Goal: Information Seeking & Learning: Learn about a topic

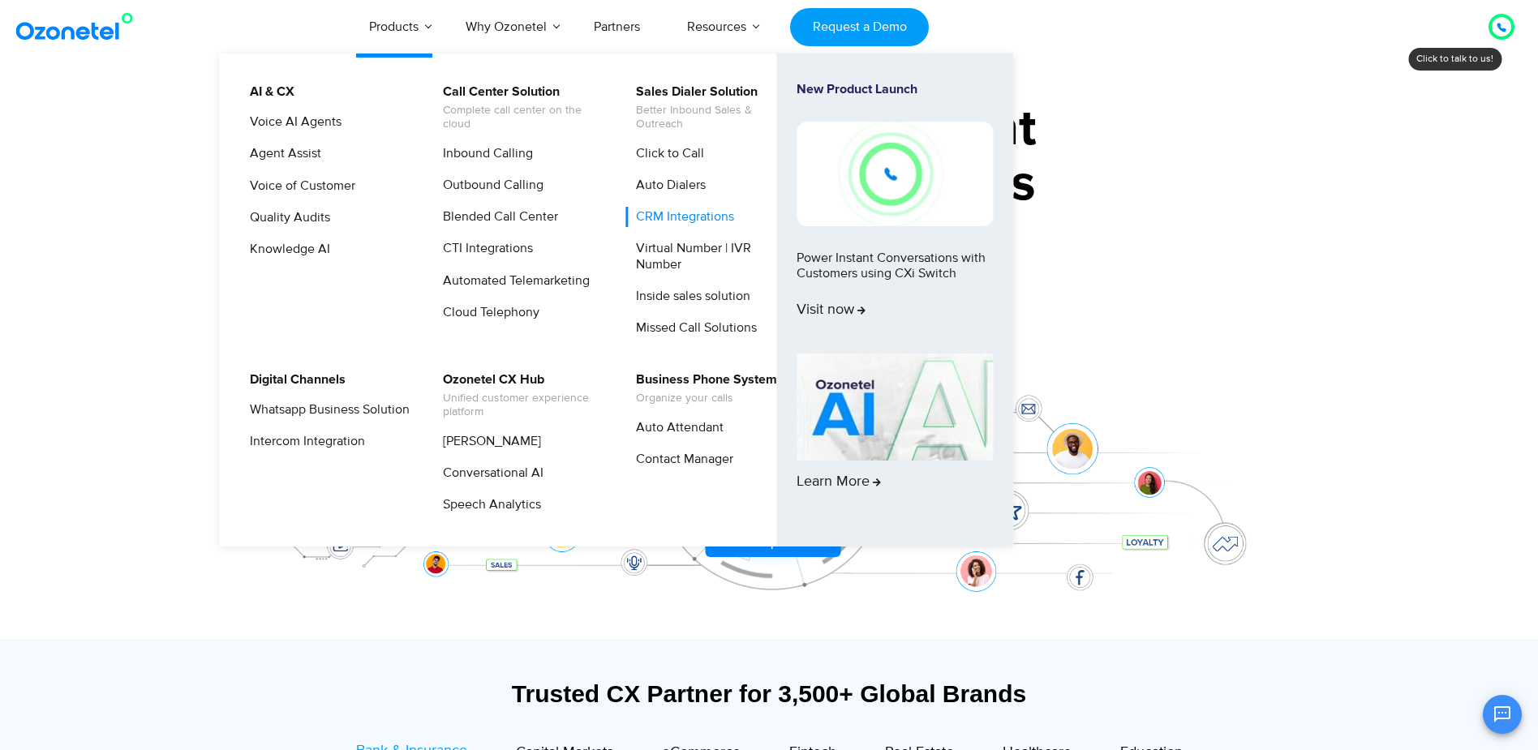
click at [688, 224] on link "CRM Integrations" at bounding box center [680, 217] width 111 height 20
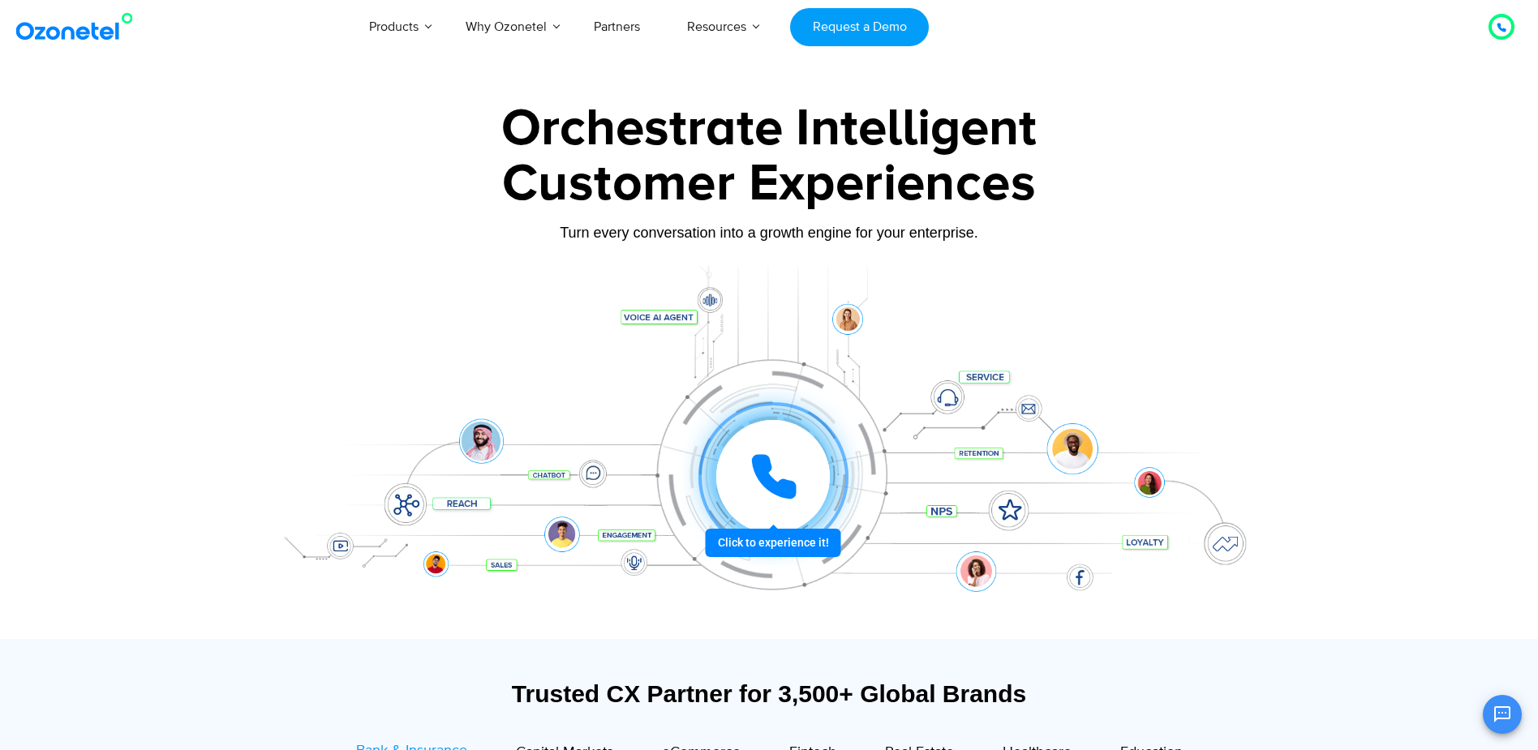
click at [770, 475] on icon at bounding box center [773, 477] width 49 height 49
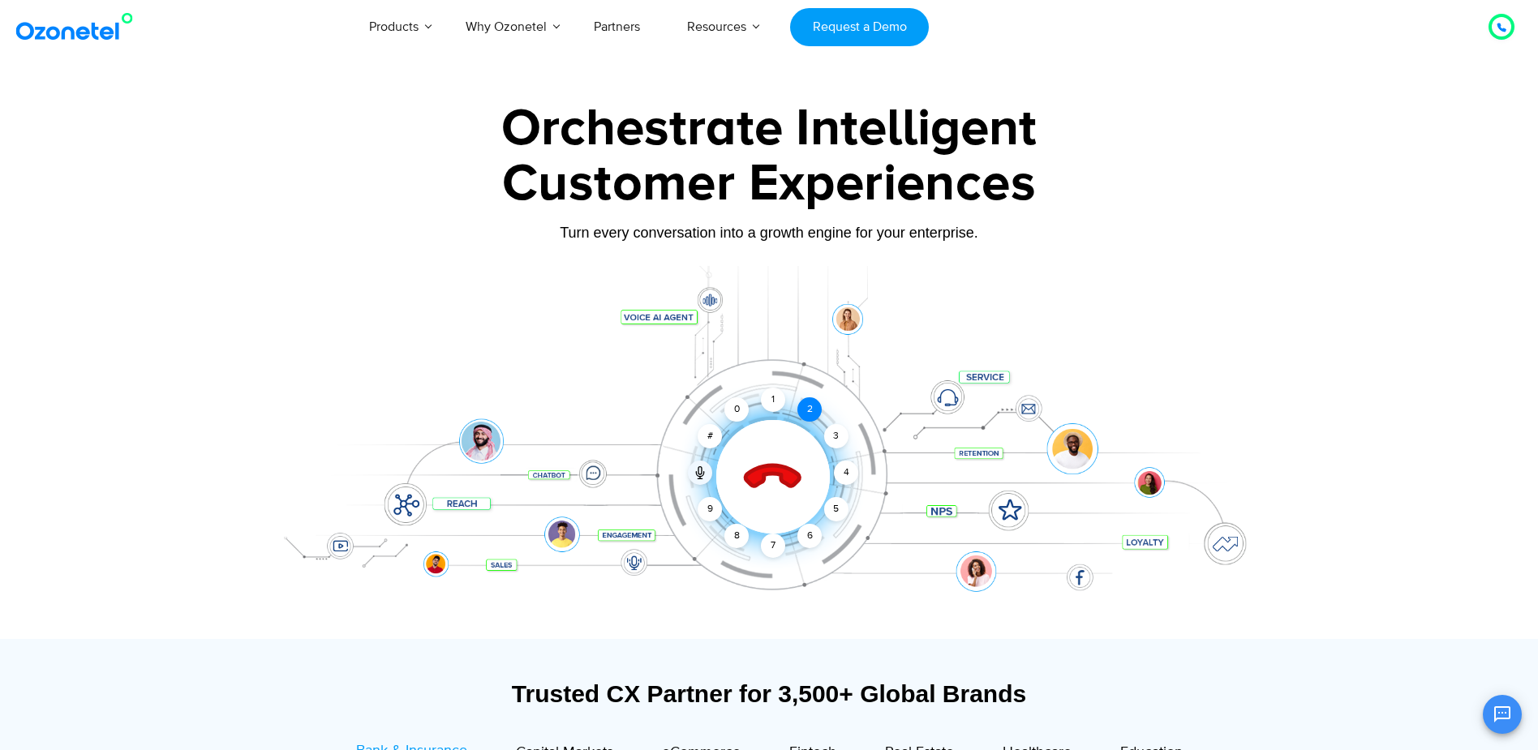
click at [810, 413] on div "2" at bounding box center [809, 409] width 24 height 24
click at [707, 293] on div at bounding box center [769, 452] width 1014 height 373
click at [701, 470] on icon at bounding box center [699, 470] width 3 height 7
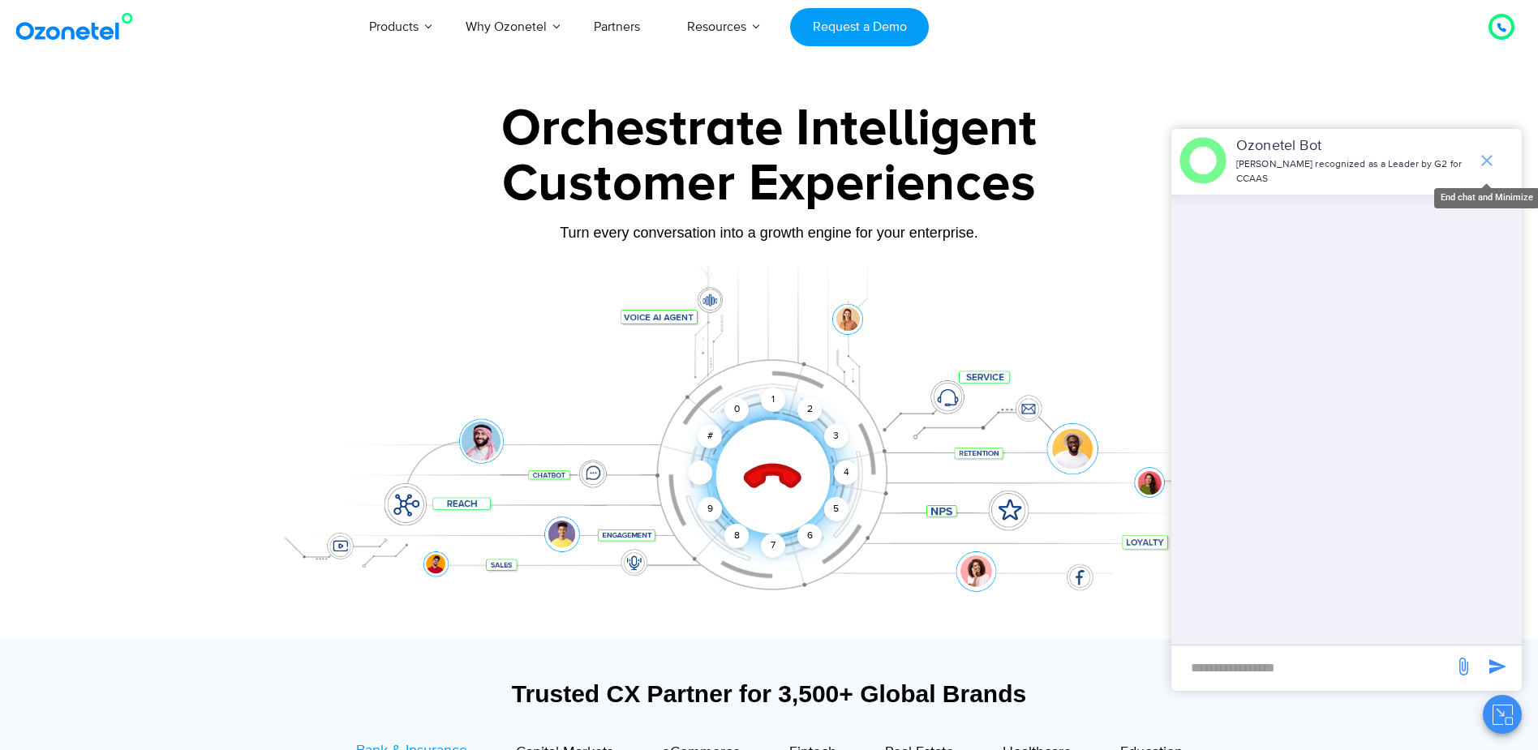
click at [1483, 160] on icon "end chat or minimize" at bounding box center [1486, 160] width 19 height 19
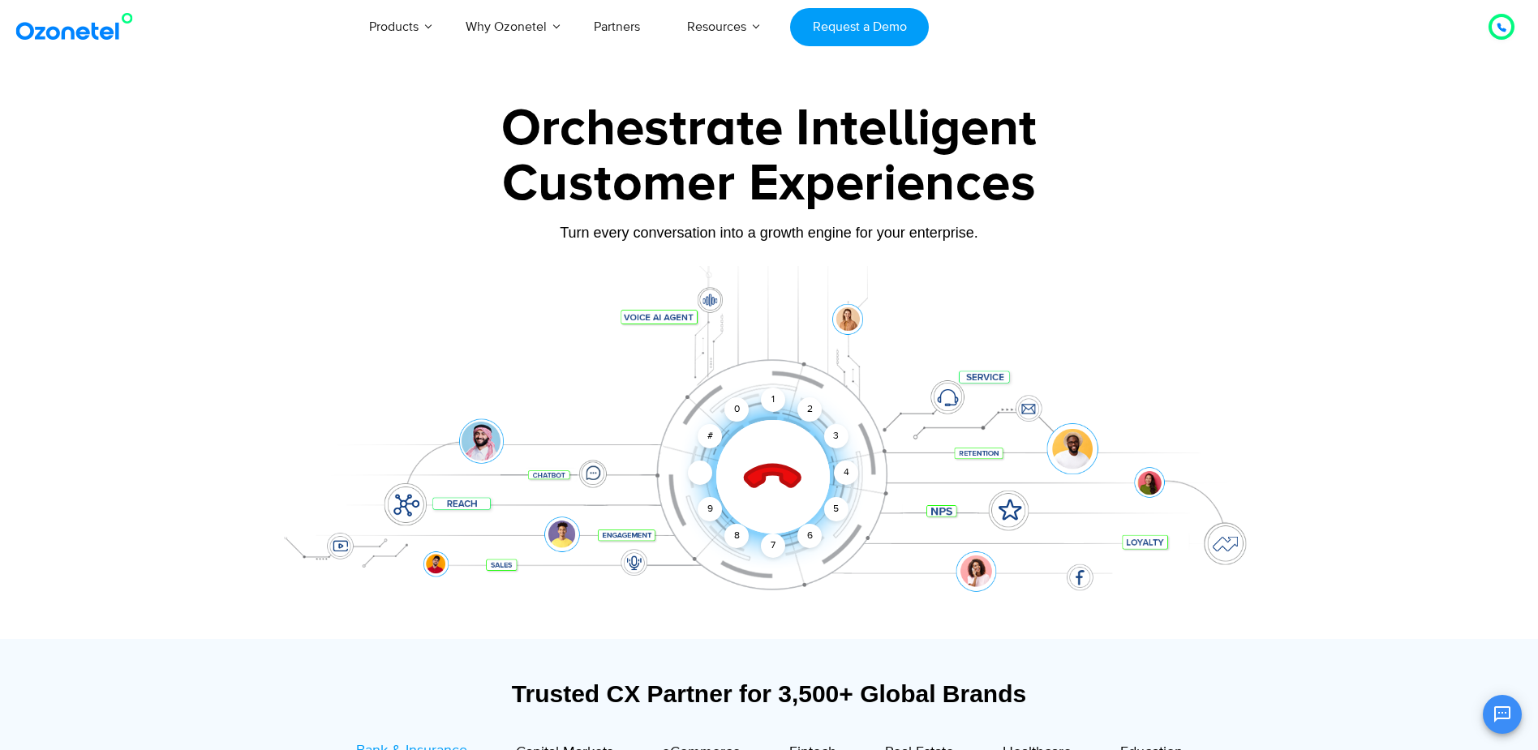
click at [1089, 586] on div at bounding box center [769, 452] width 1014 height 373
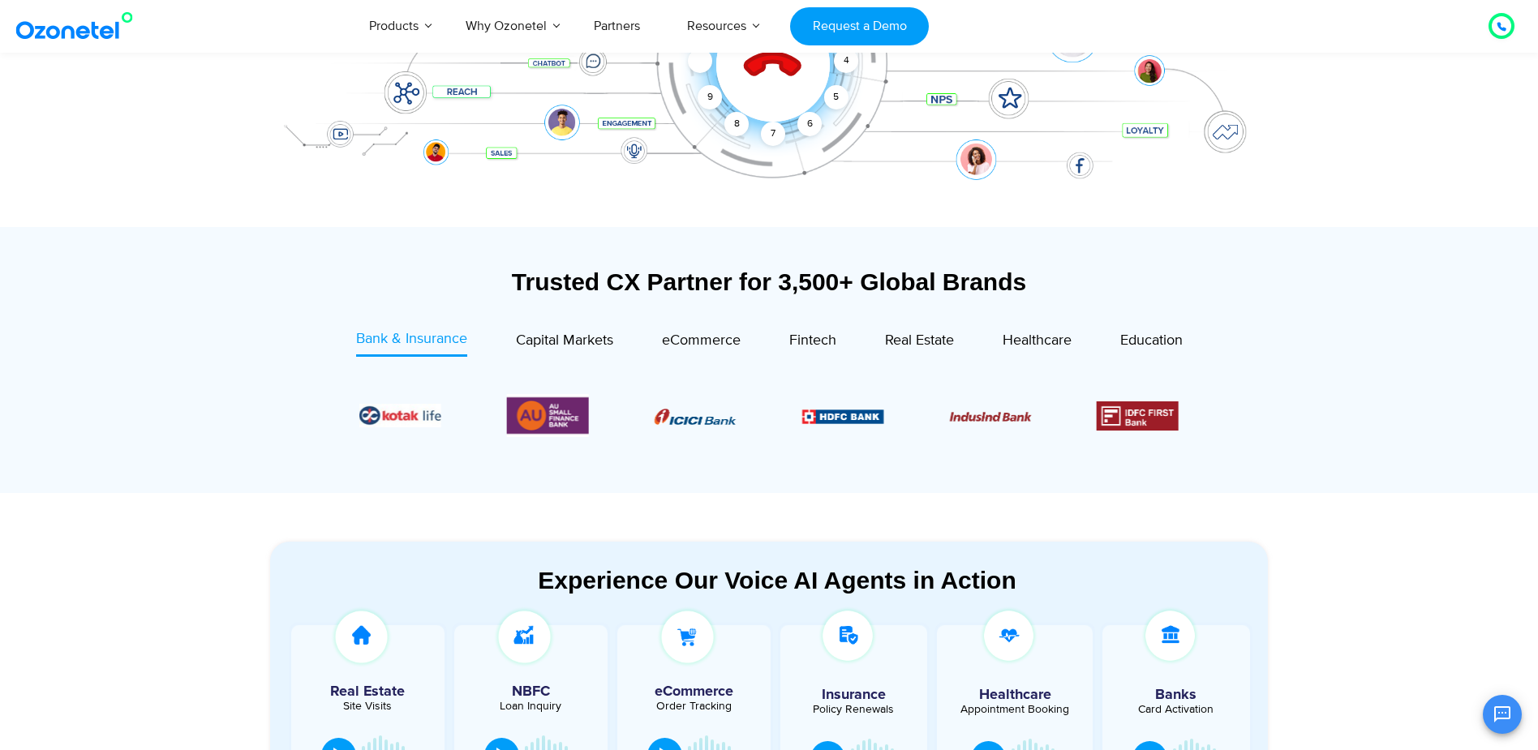
scroll to position [417, 0]
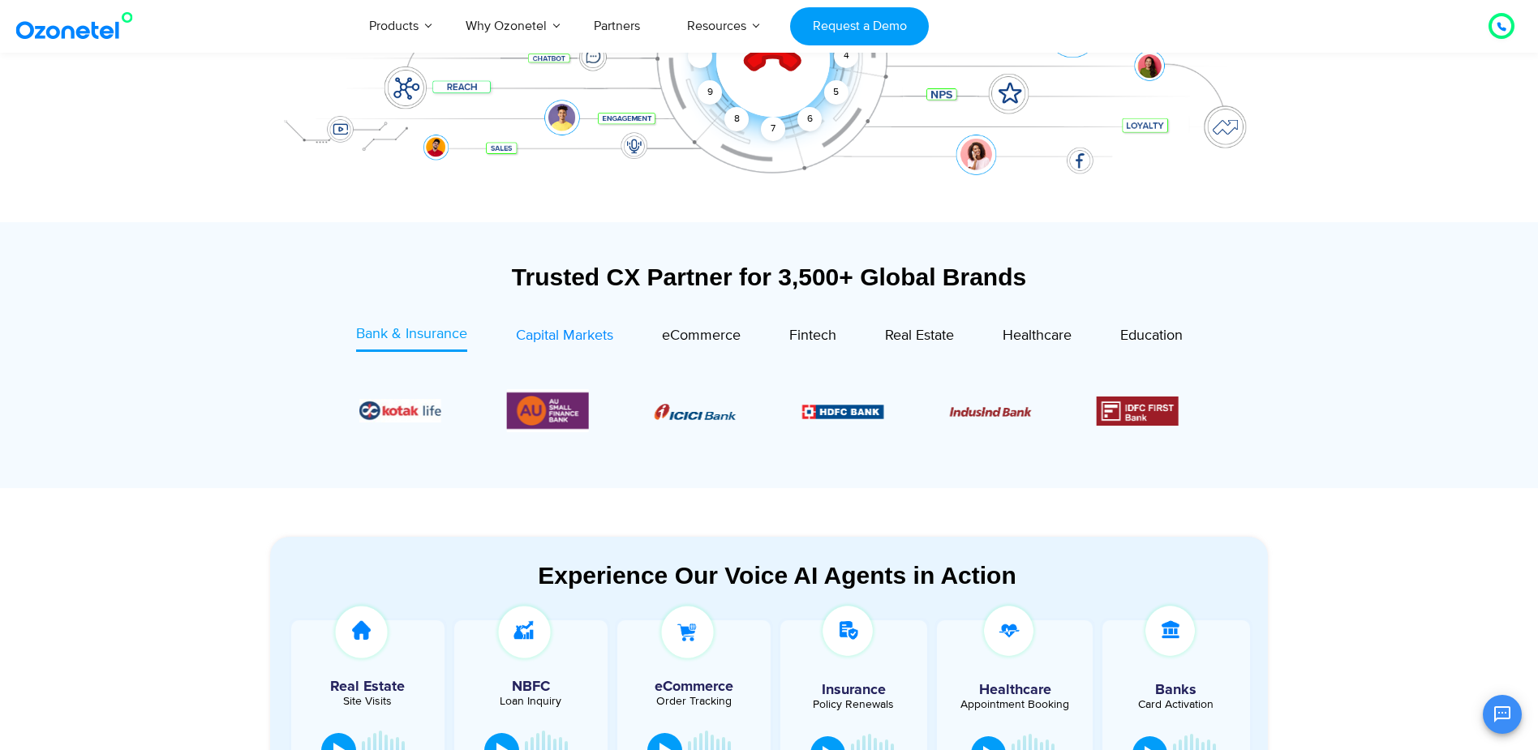
click at [571, 333] on span "Capital Markets" at bounding box center [564, 336] width 97 height 18
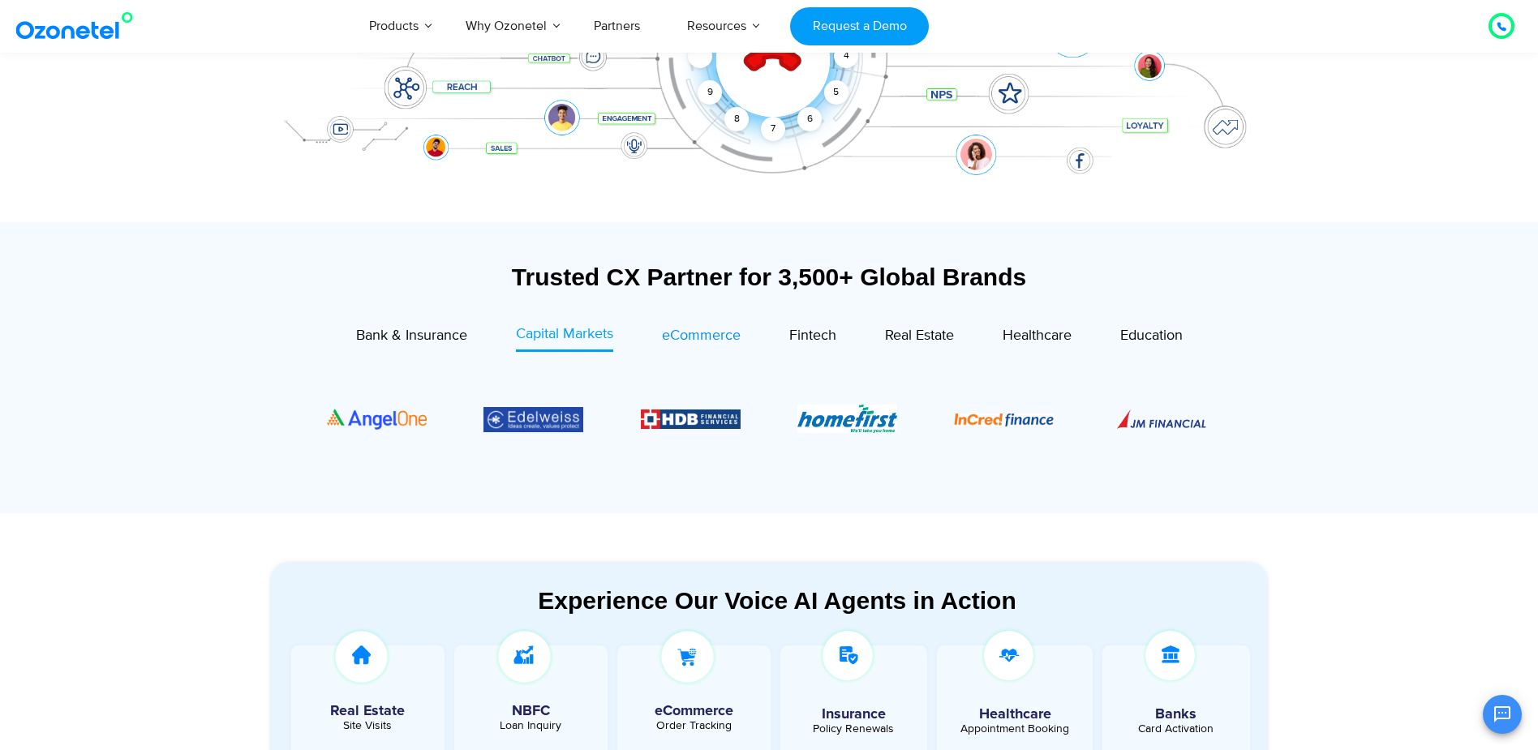
click at [700, 333] on span "eCommerce" at bounding box center [701, 336] width 79 height 18
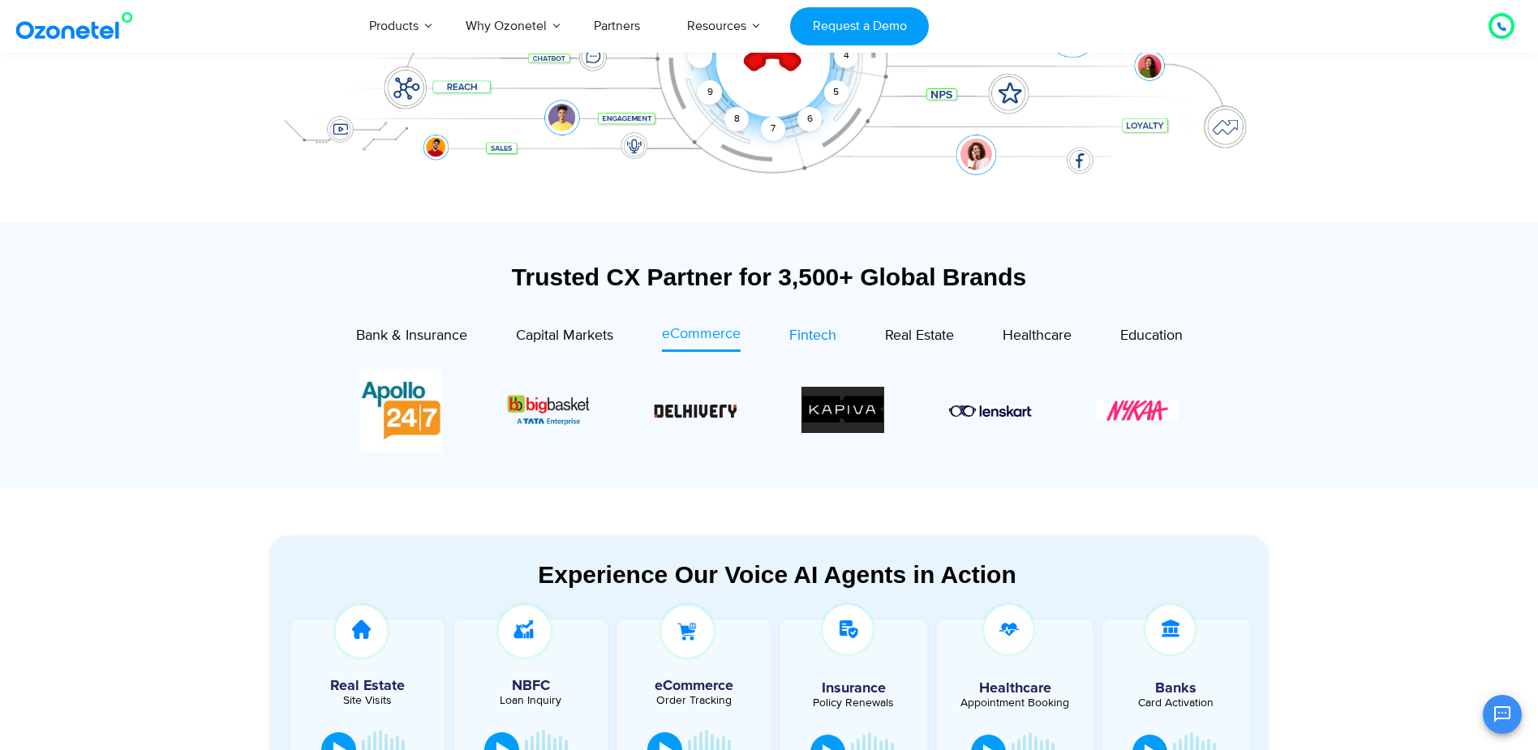
click at [813, 335] on span "Fintech" at bounding box center [812, 336] width 47 height 18
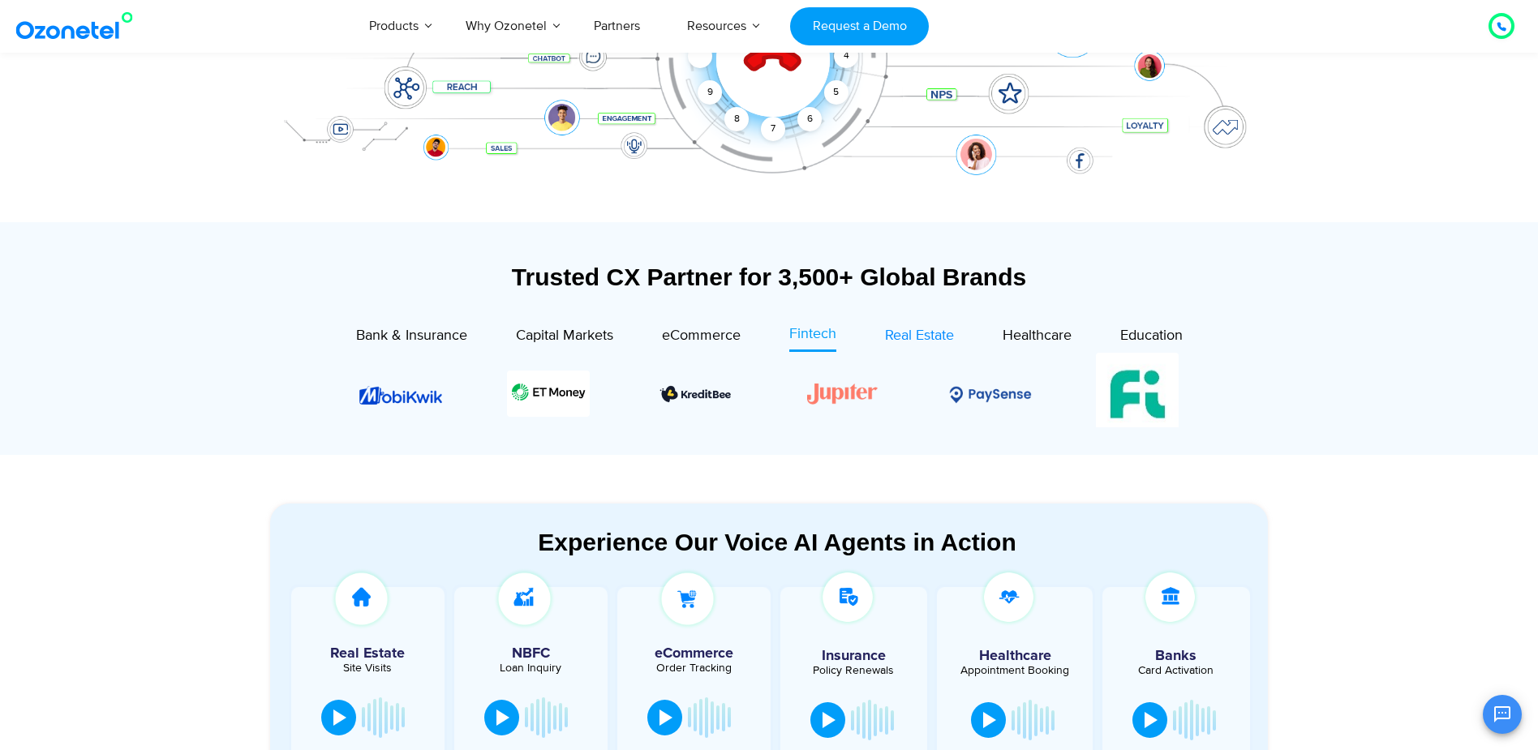
click at [929, 328] on span "Real Estate" at bounding box center [919, 336] width 69 height 18
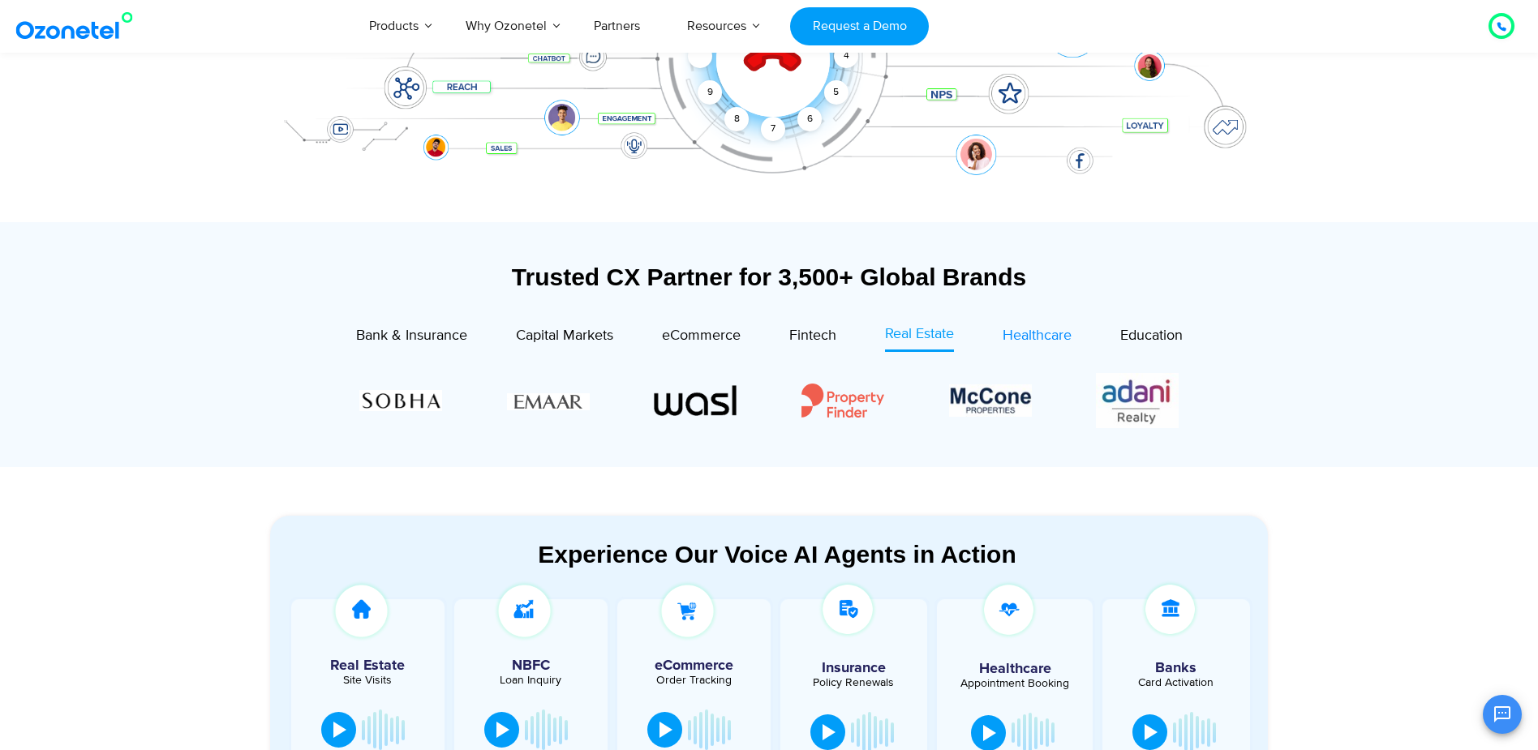
click at [1019, 330] on span "Healthcare" at bounding box center [1036, 336] width 69 height 18
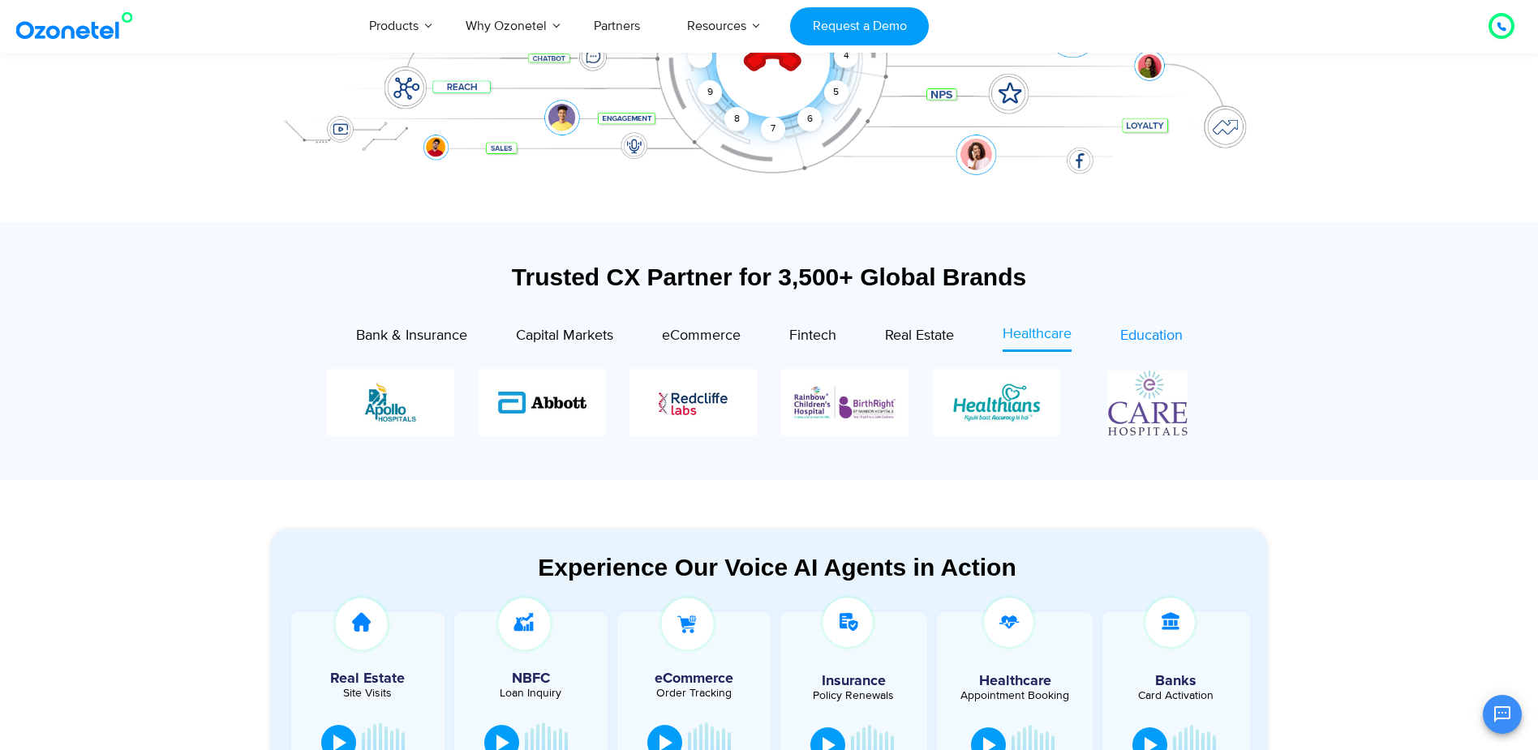
click at [1154, 327] on span "Education" at bounding box center [1151, 336] width 62 height 18
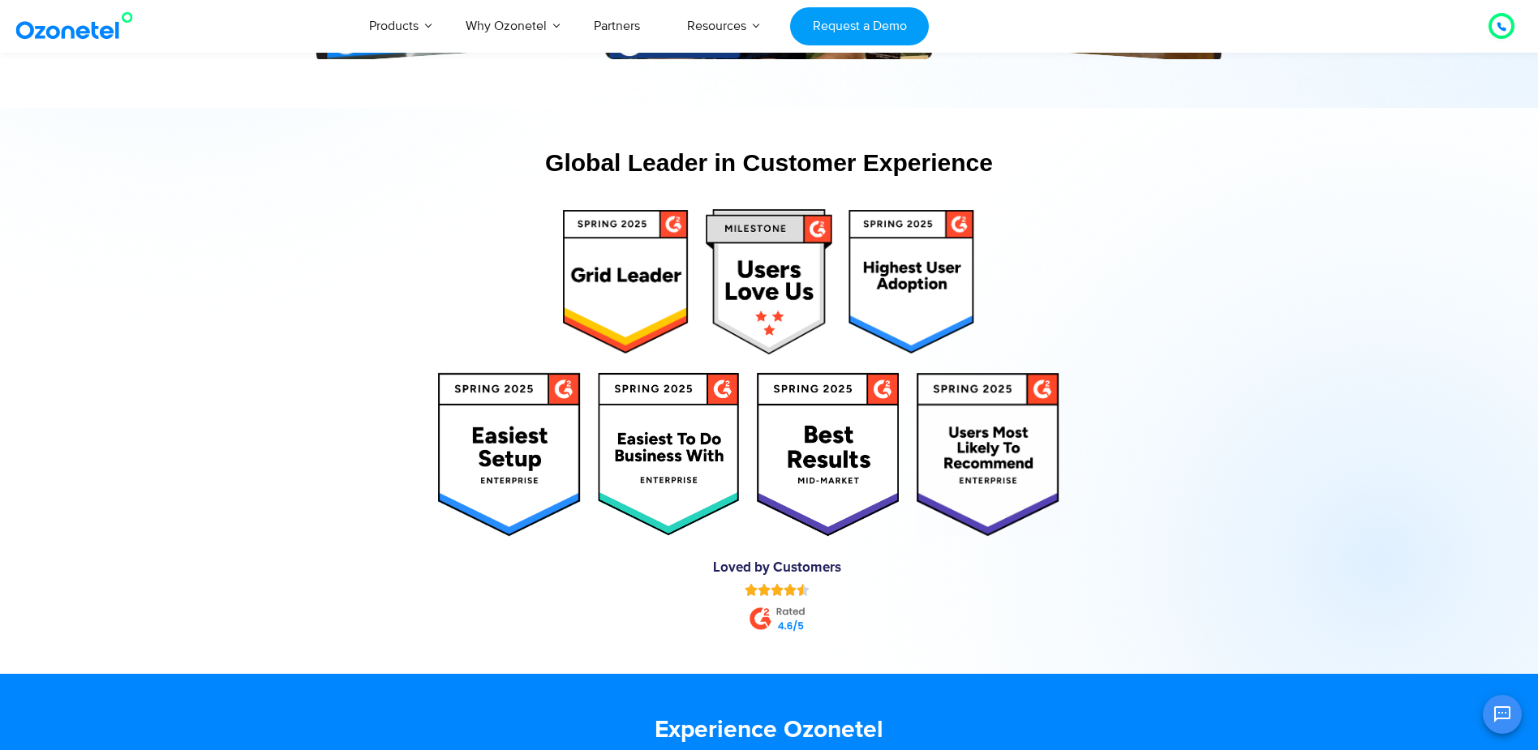
scroll to position [7944, 0]
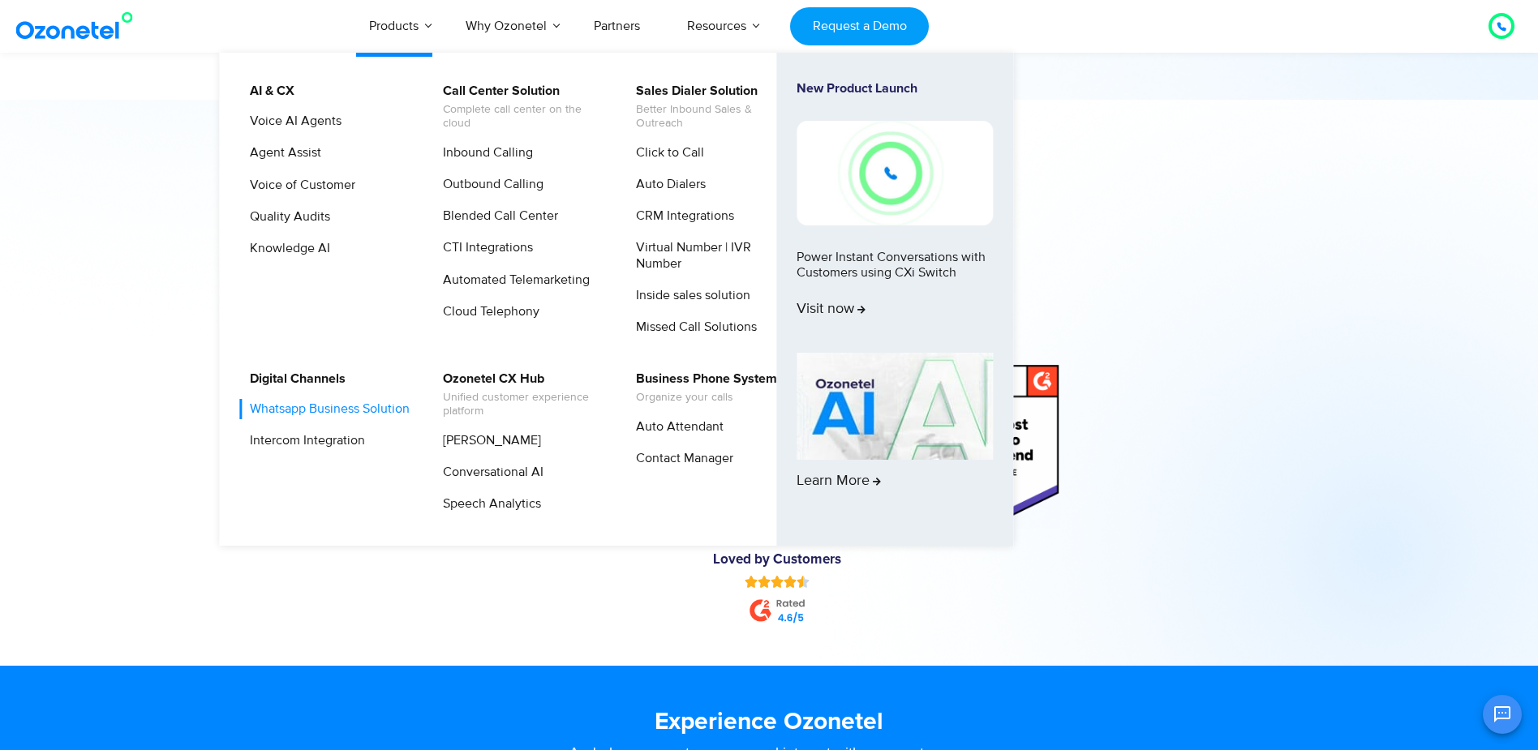
click at [312, 414] on link "Whatsapp Business Solution" at bounding box center [325, 409] width 173 height 20
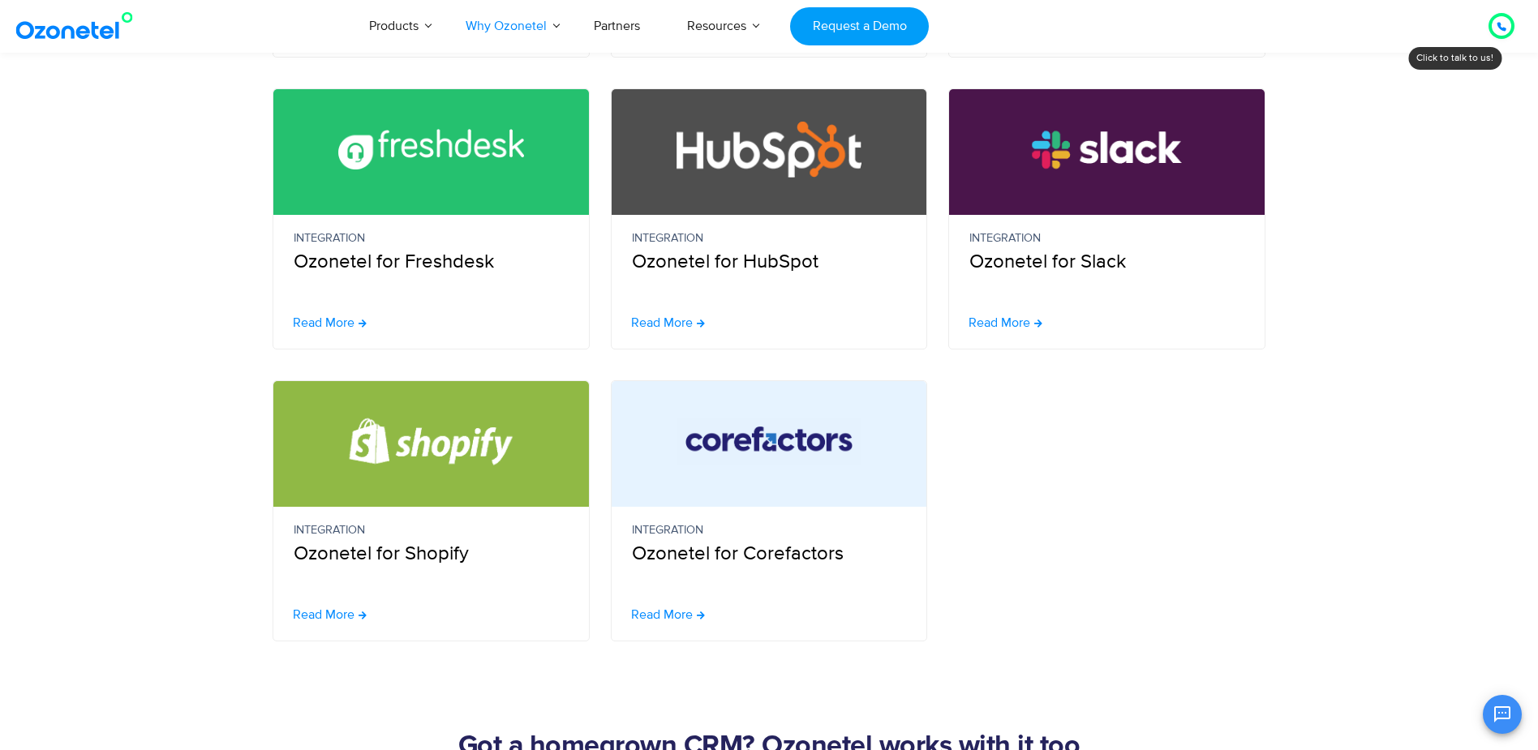
scroll to position [728, 0]
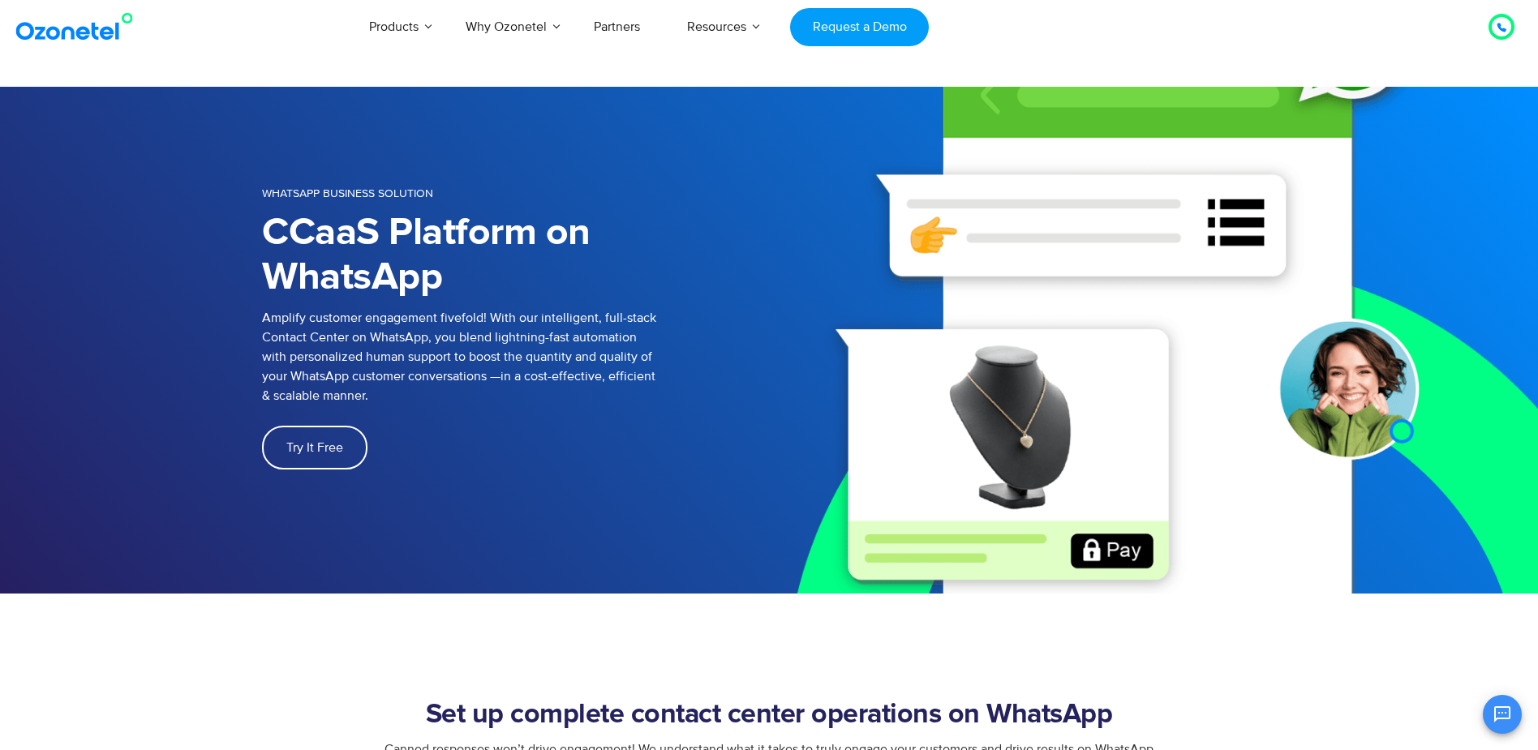
click at [103, 36] on img at bounding box center [77, 26] width 131 height 29
click at [89, 19] on img at bounding box center [77, 26] width 131 height 29
click at [89, 25] on img at bounding box center [77, 26] width 131 height 29
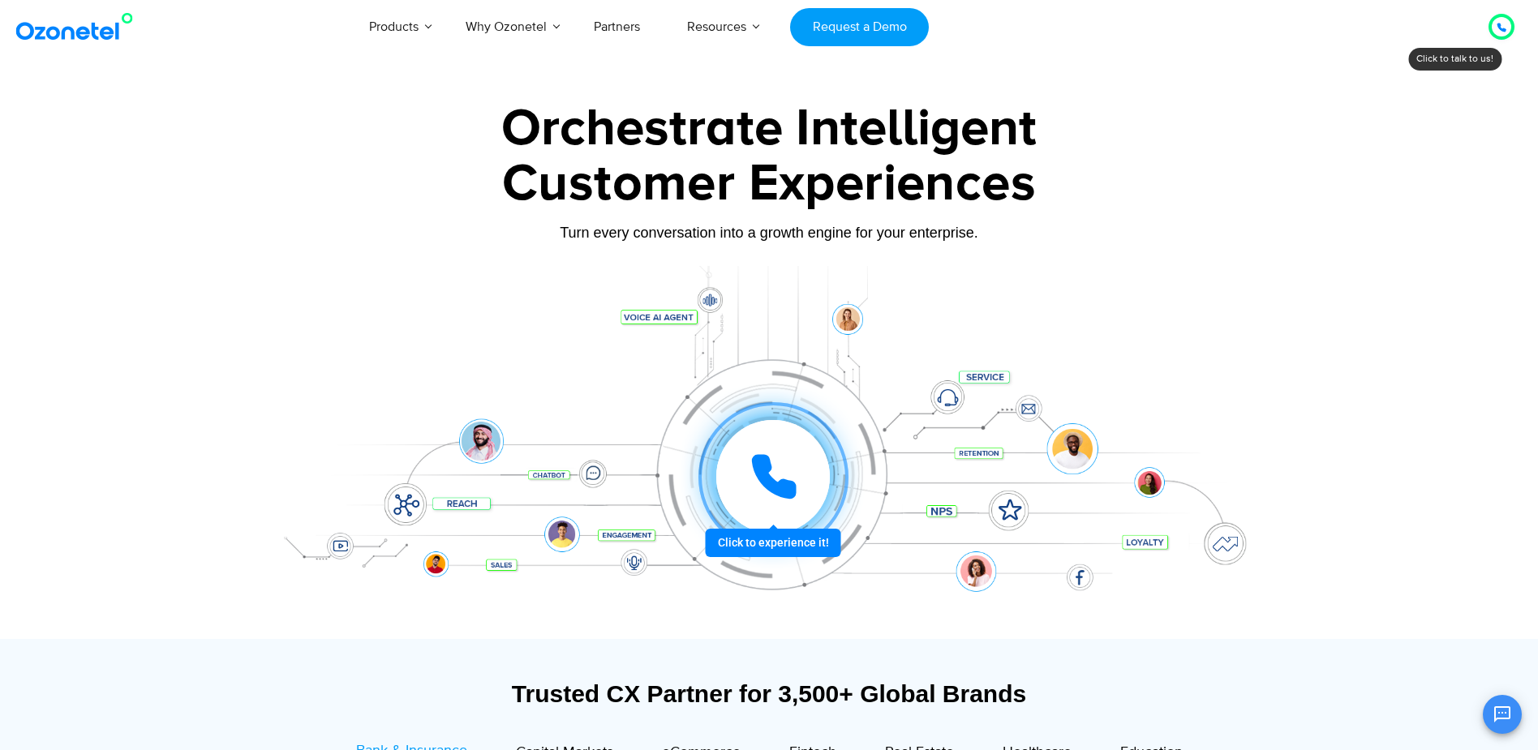
click at [765, 467] on icon at bounding box center [773, 477] width 41 height 41
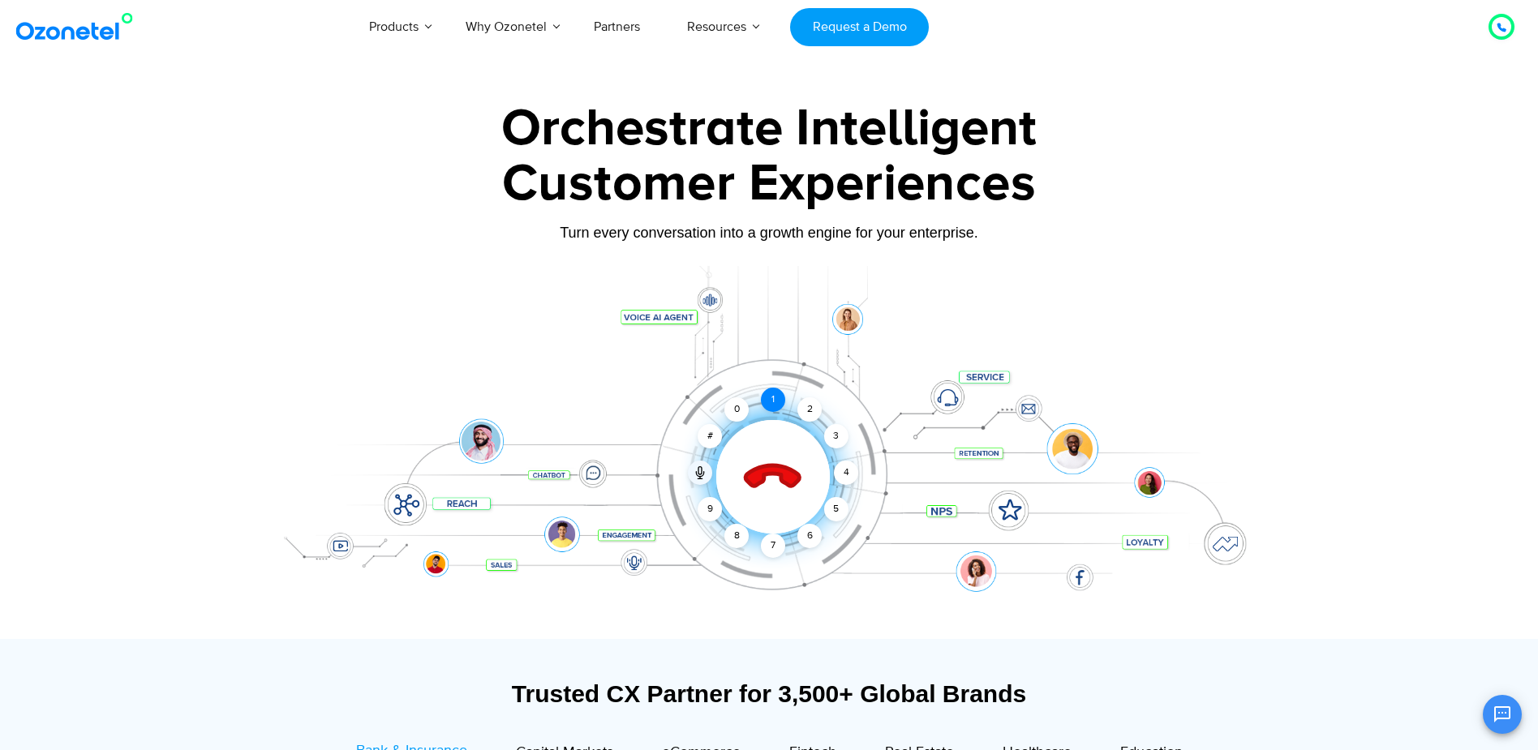
click at [779, 396] on div "1" at bounding box center [773, 400] width 24 height 24
click at [719, 434] on div "#" at bounding box center [709, 436] width 24 height 24
click at [806, 547] on div "6" at bounding box center [809, 536] width 24 height 24
click at [788, 482] on icon at bounding box center [773, 477] width 57 height 57
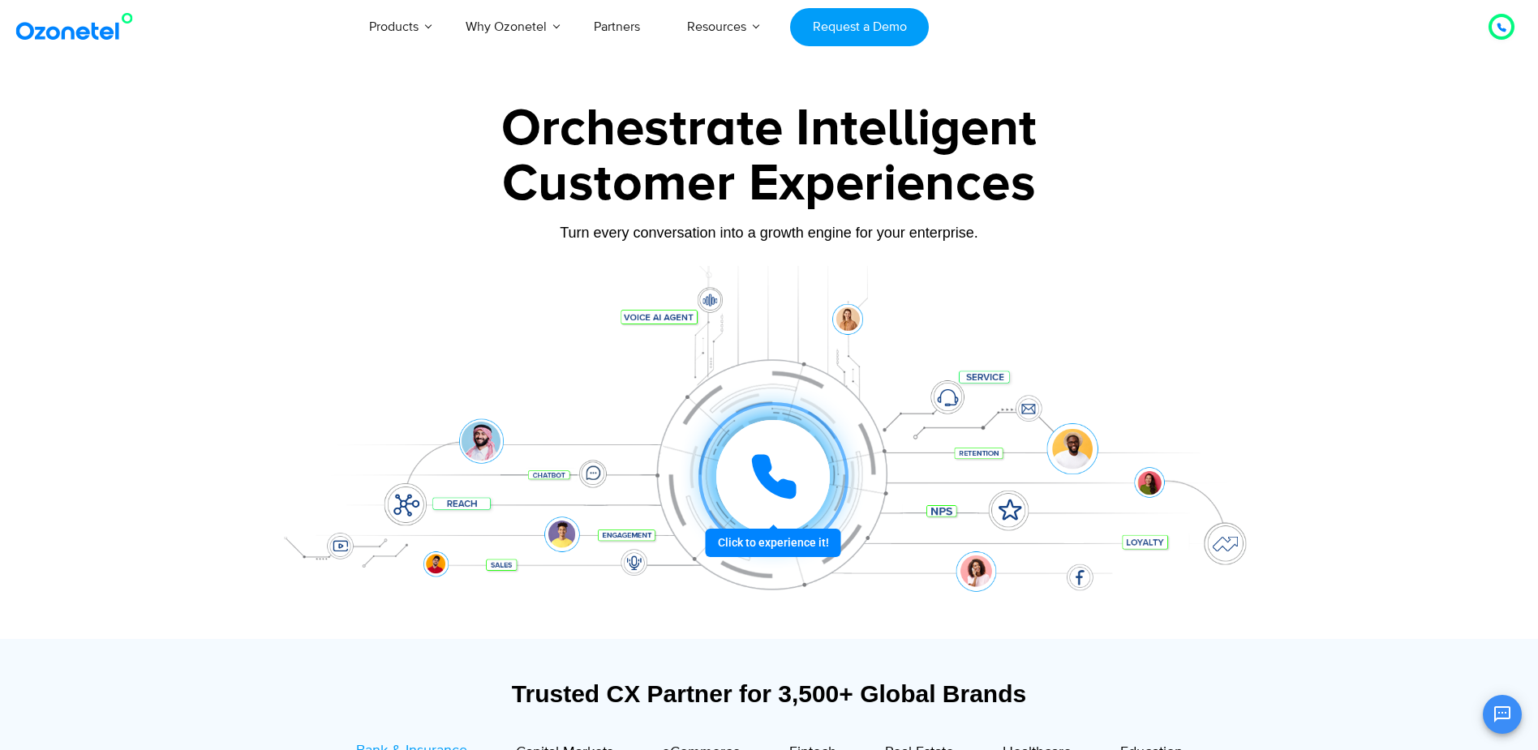
click at [779, 479] on icon at bounding box center [773, 477] width 49 height 49
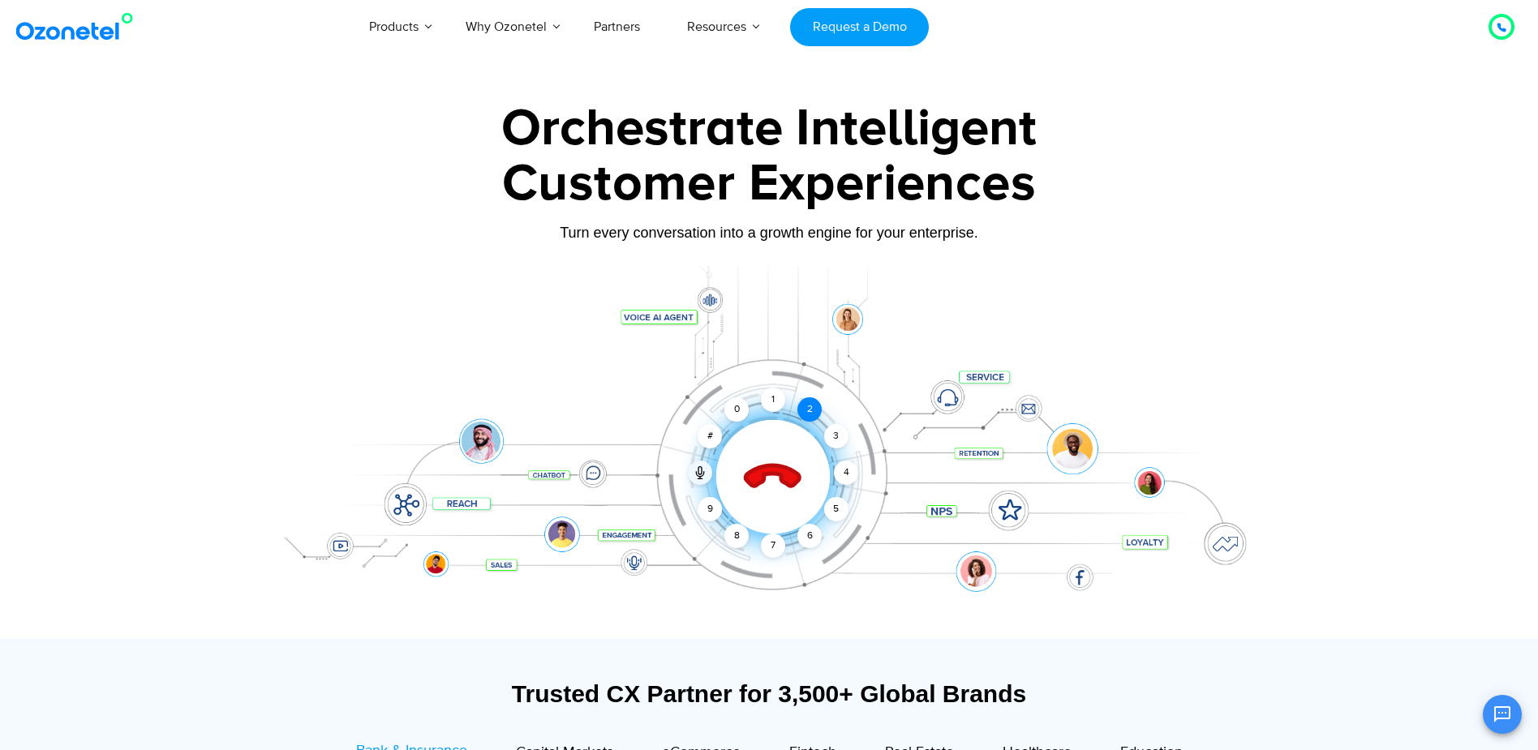
click at [809, 410] on div "2" at bounding box center [809, 409] width 24 height 24
click at [775, 405] on div "1" at bounding box center [773, 400] width 24 height 24
